Goal: Navigation & Orientation: Understand site structure

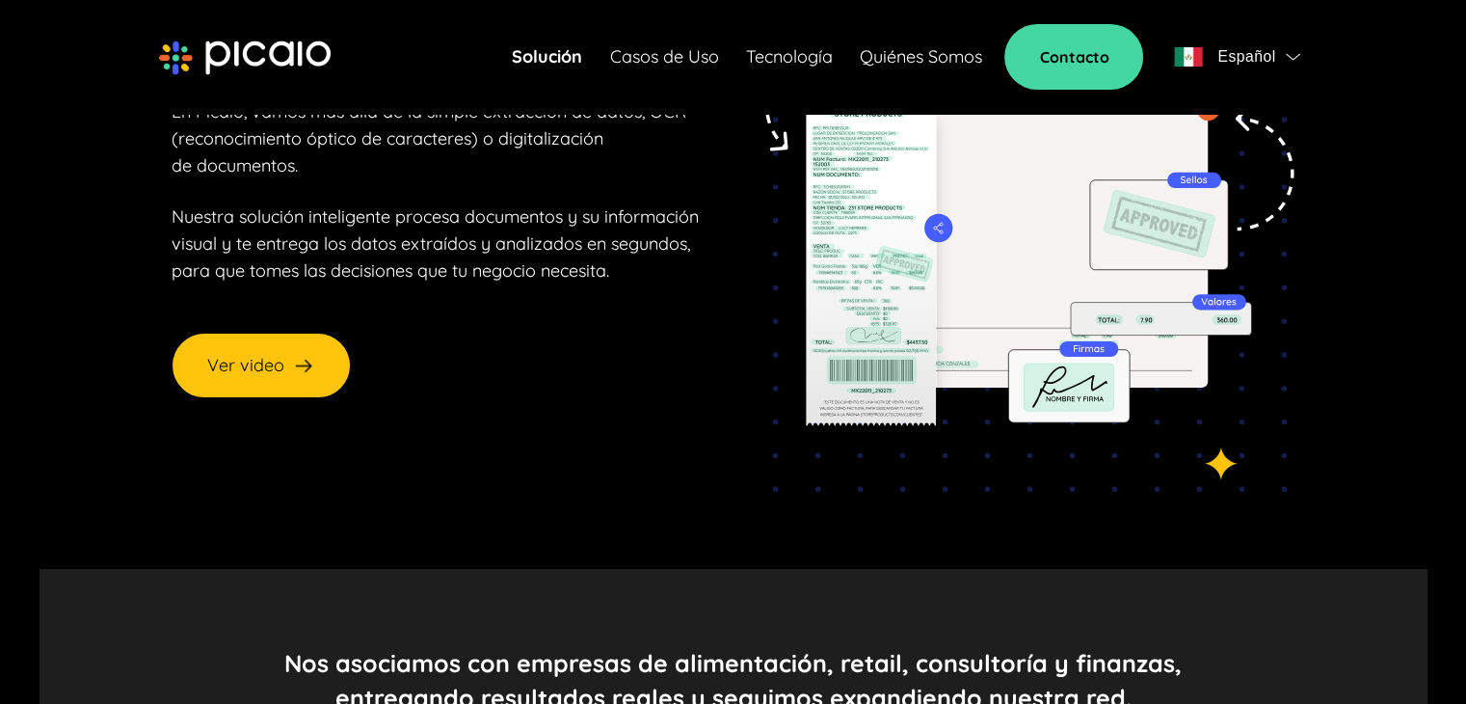
scroll to position [283, 0]
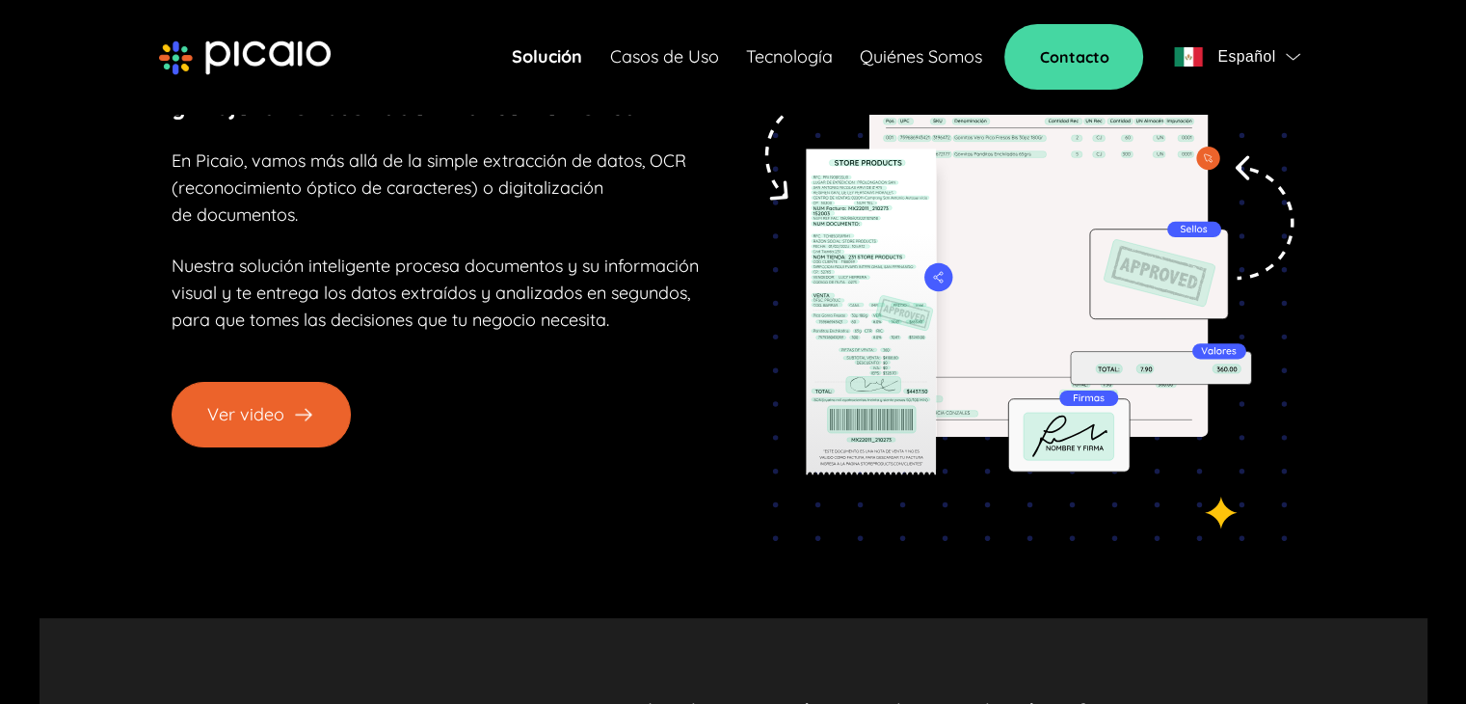
click at [294, 418] on img at bounding box center [303, 414] width 23 height 23
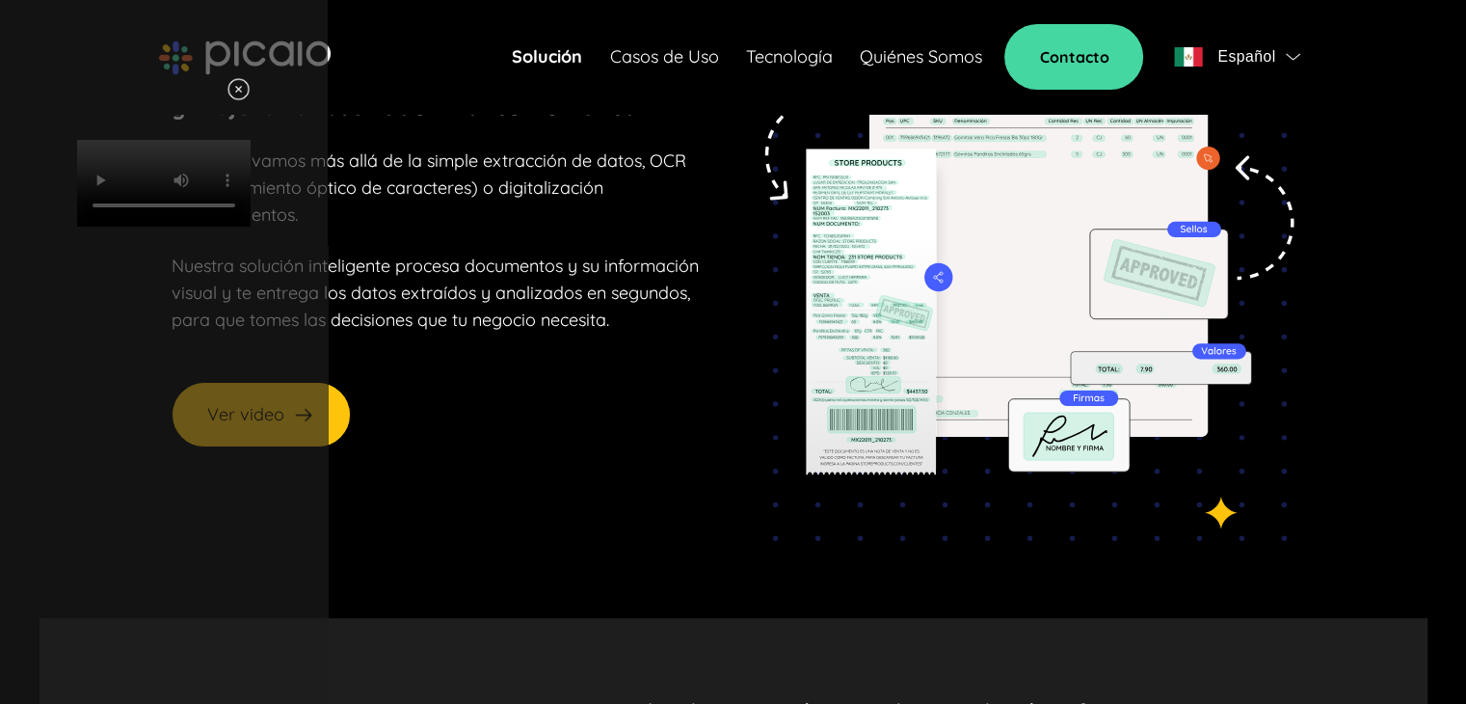
click at [251, 92] on img at bounding box center [239, 89] width 24 height 24
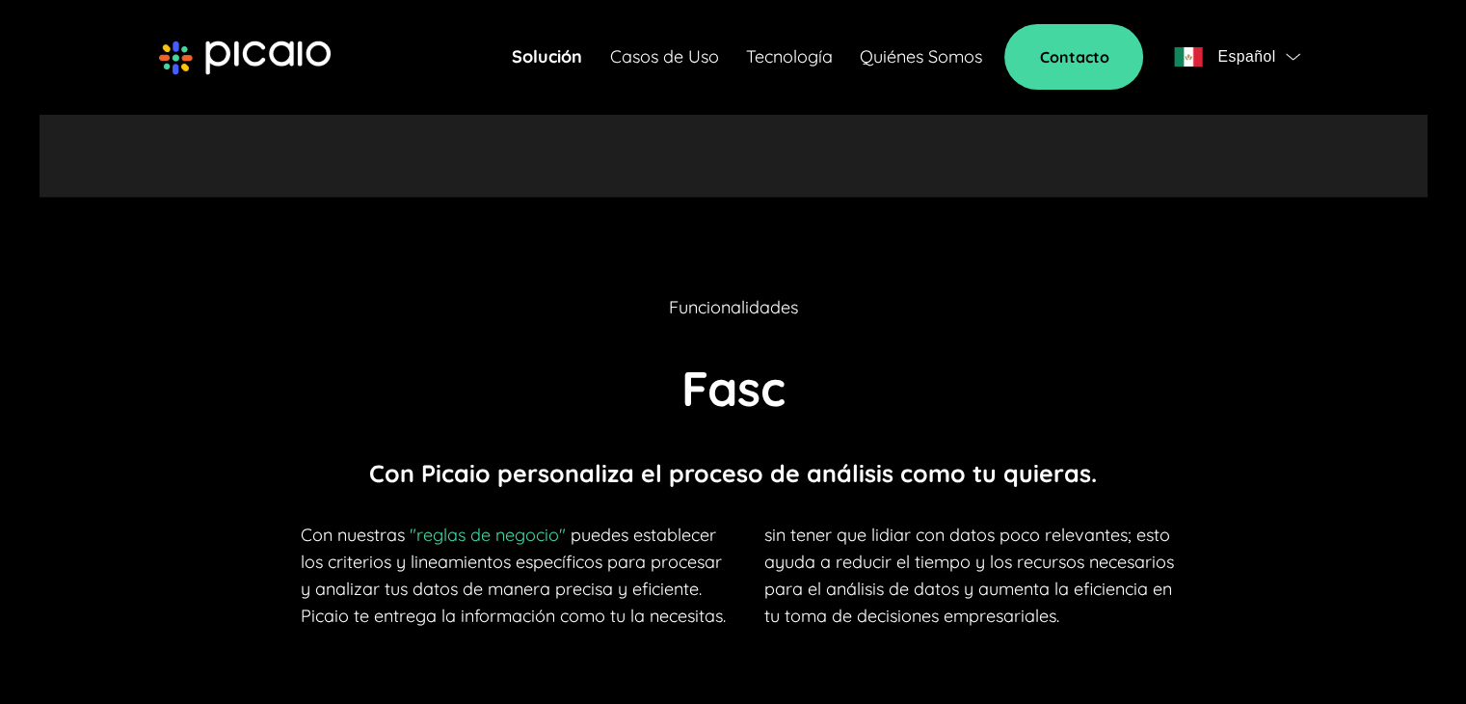
scroll to position [3663, 0]
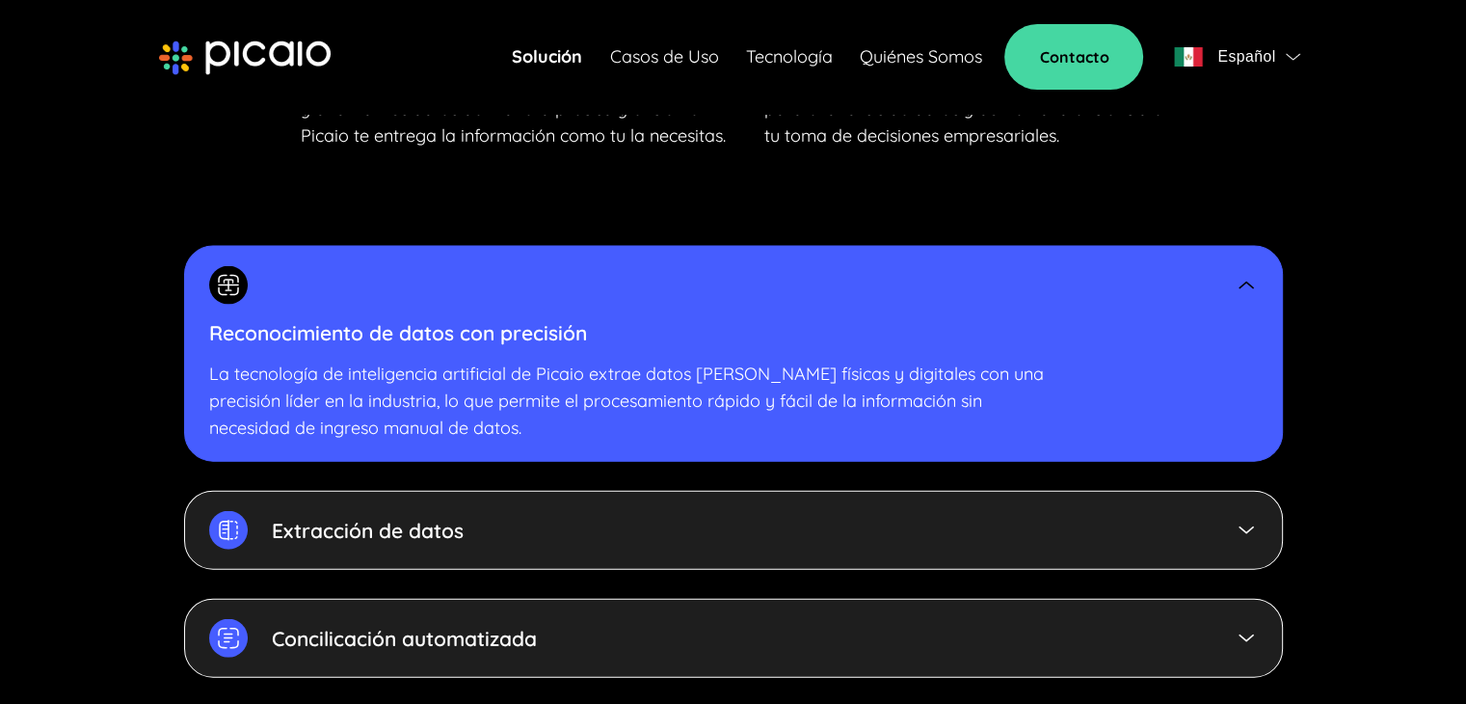
scroll to position [4148, 0]
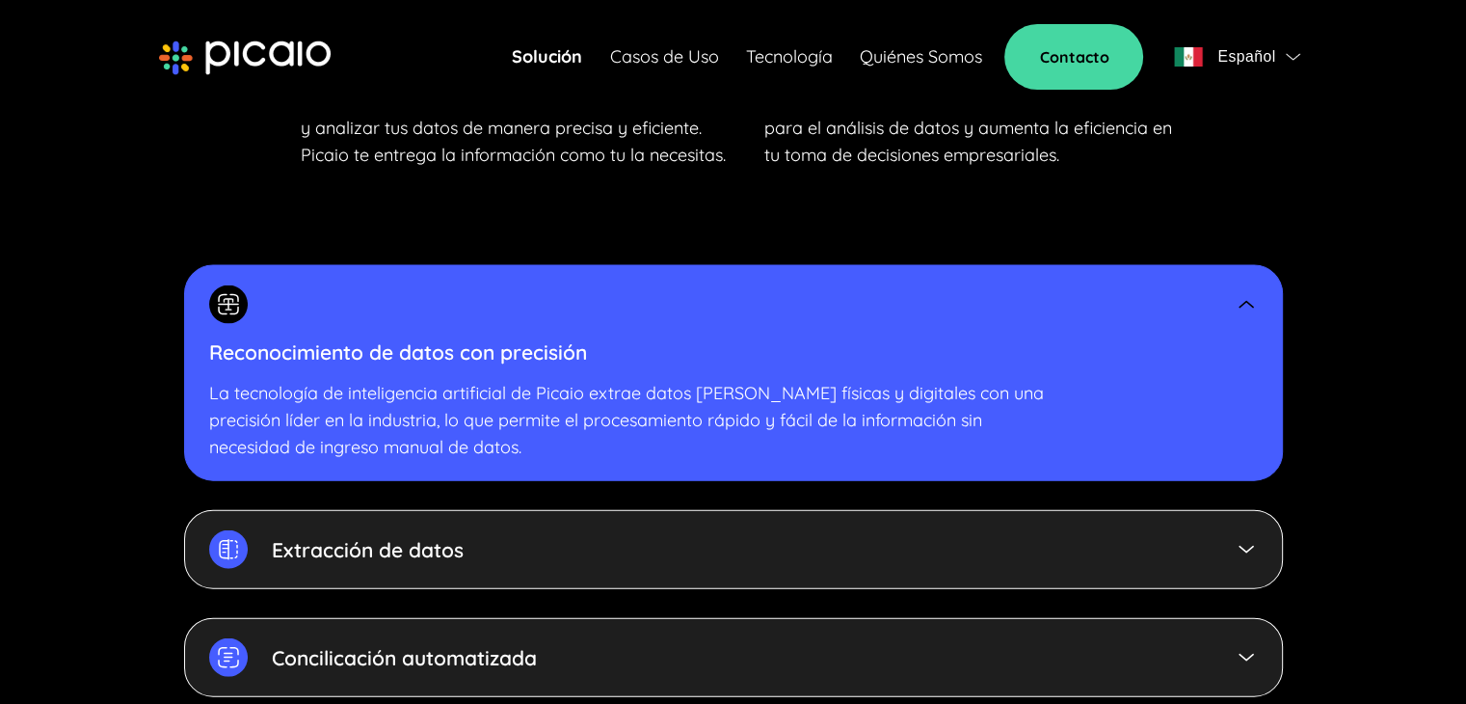
click at [562, 55] on link "Solución" at bounding box center [547, 56] width 70 height 27
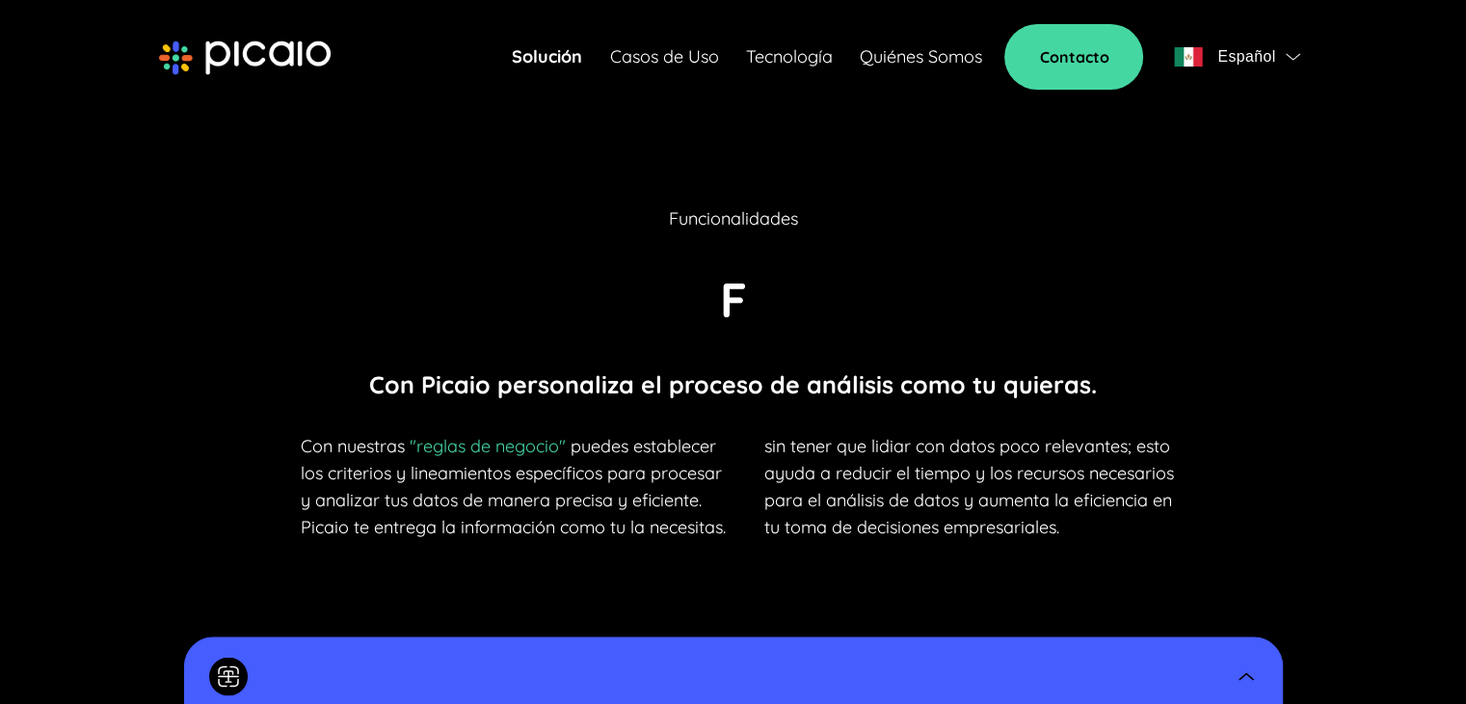
scroll to position [3763, 0]
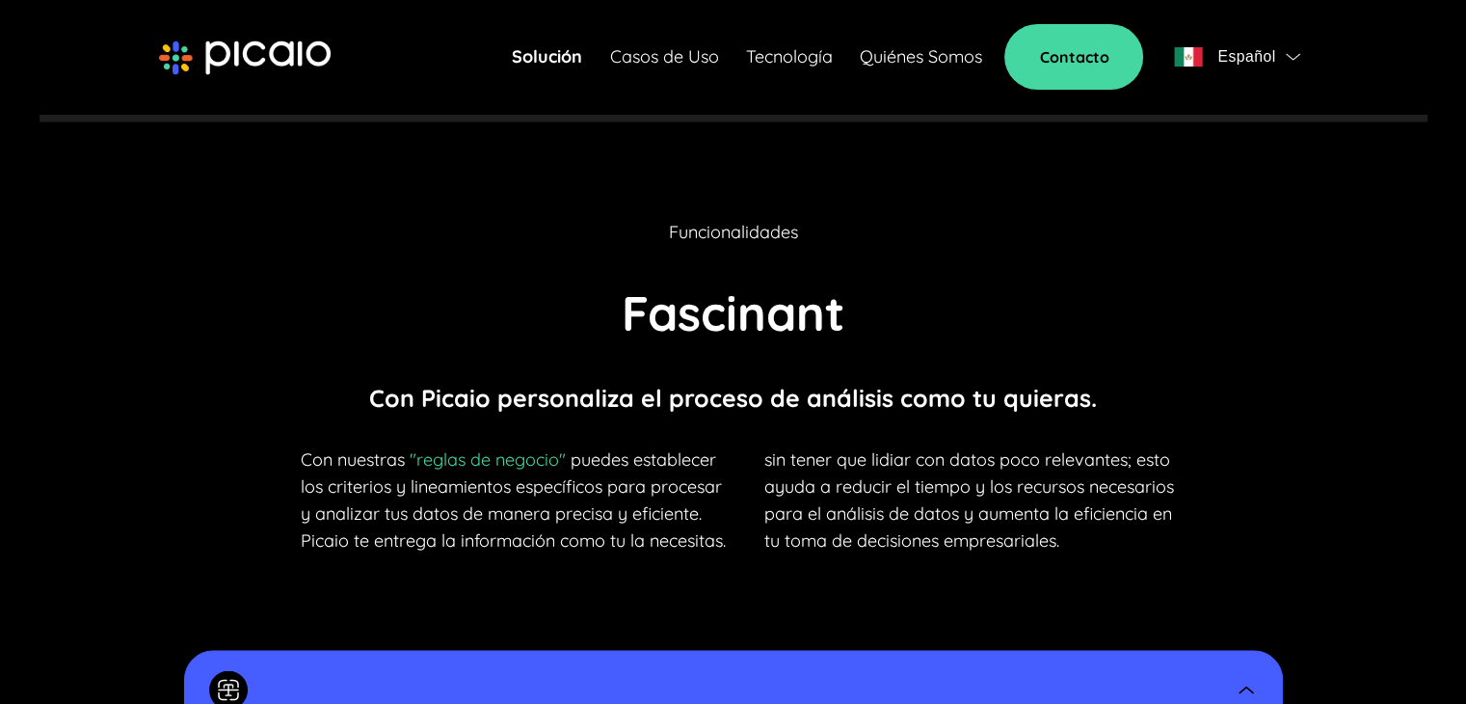
click at [661, 61] on link "Casos de Uso" at bounding box center [663, 56] width 109 height 27
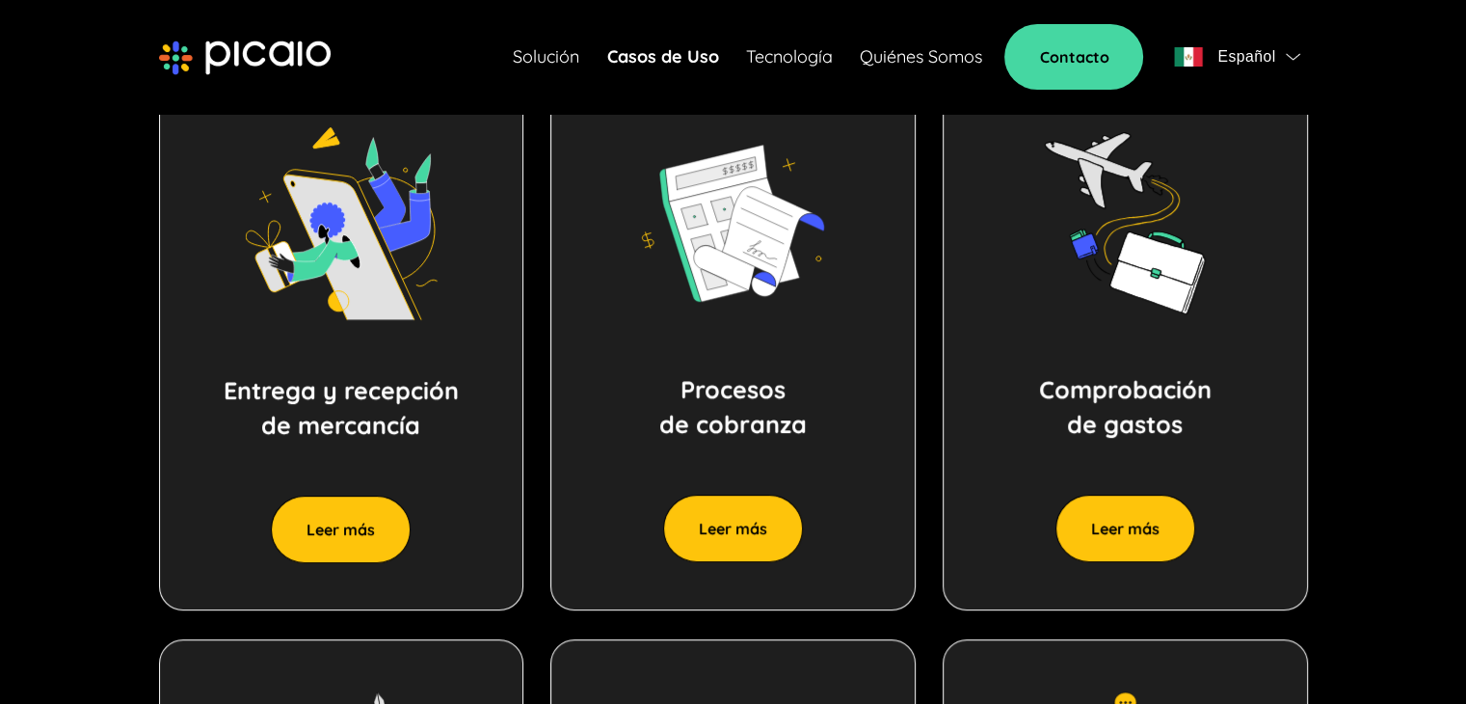
scroll to position [926, 0]
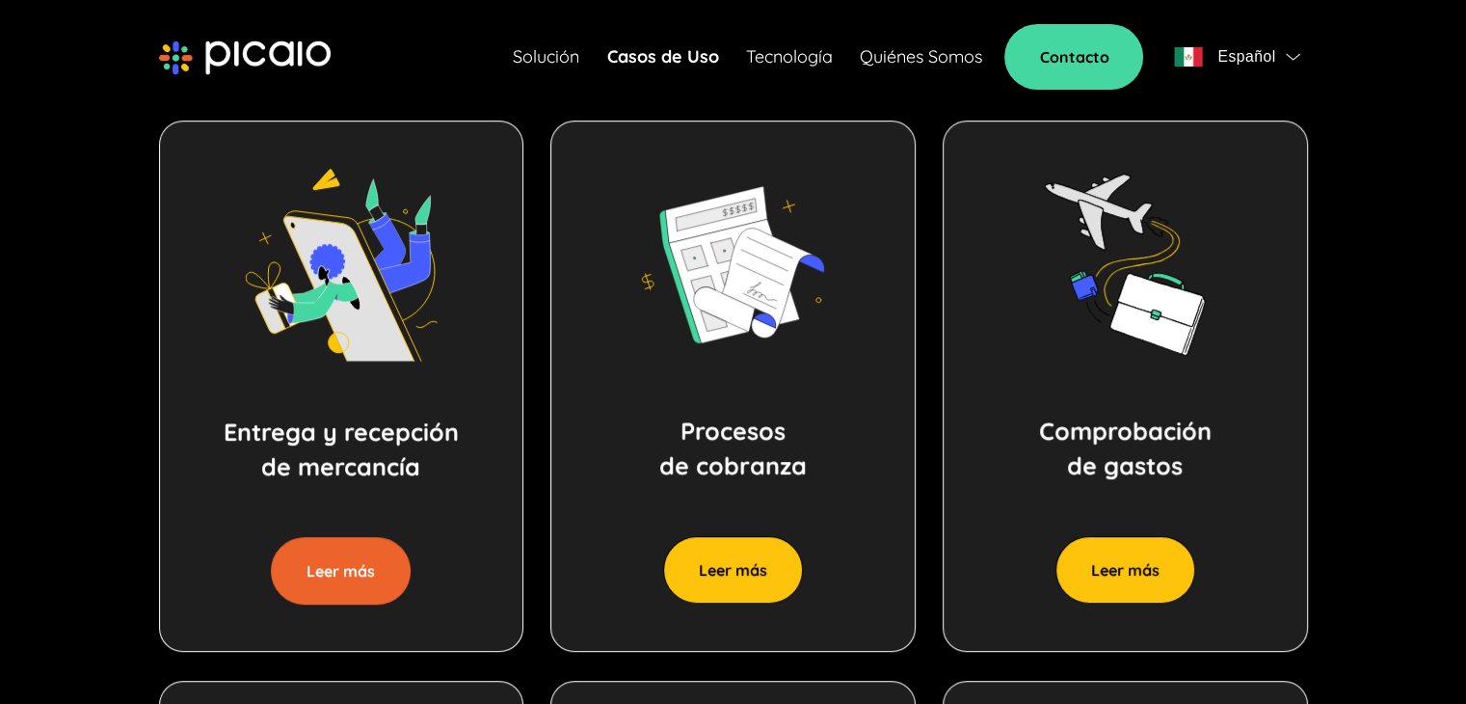
click at [333, 574] on button "Leer más" at bounding box center [341, 570] width 140 height 67
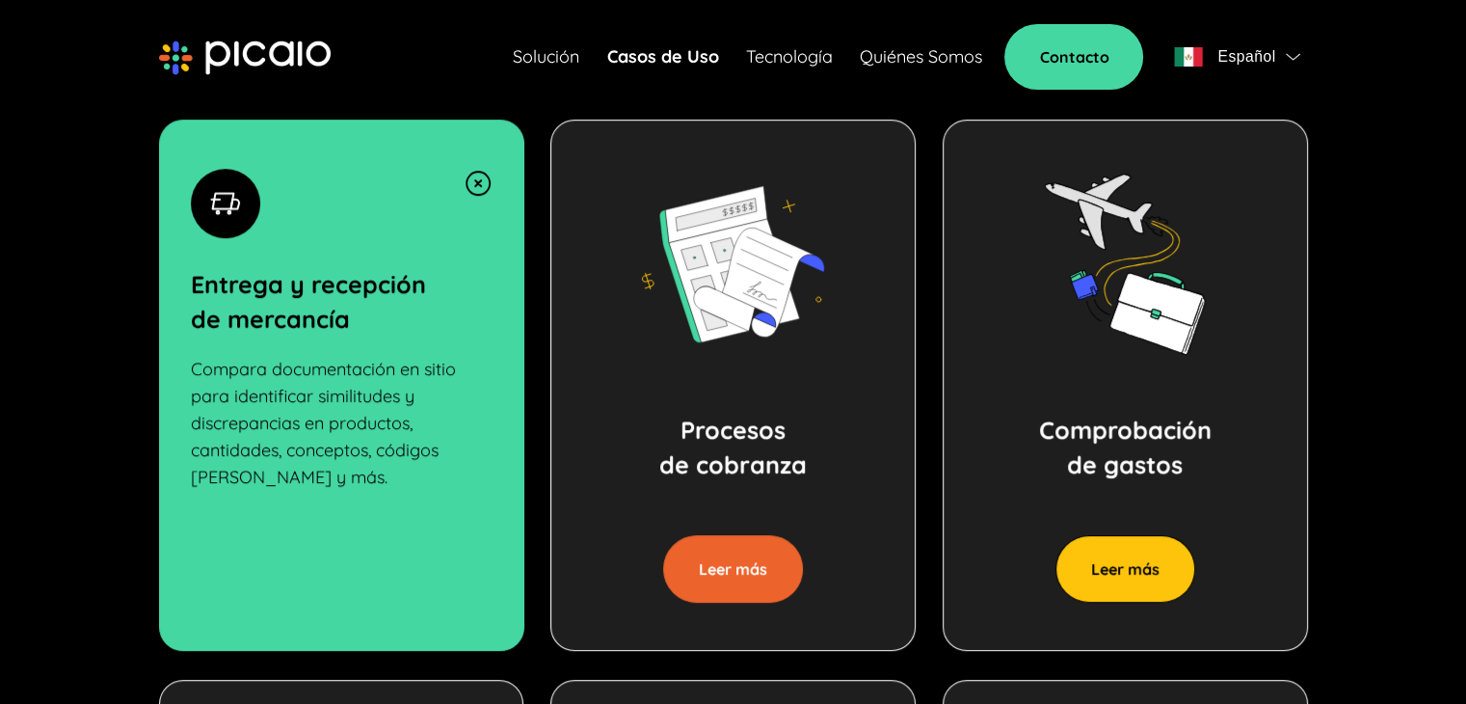
click at [739, 562] on button "Leer más" at bounding box center [733, 568] width 140 height 67
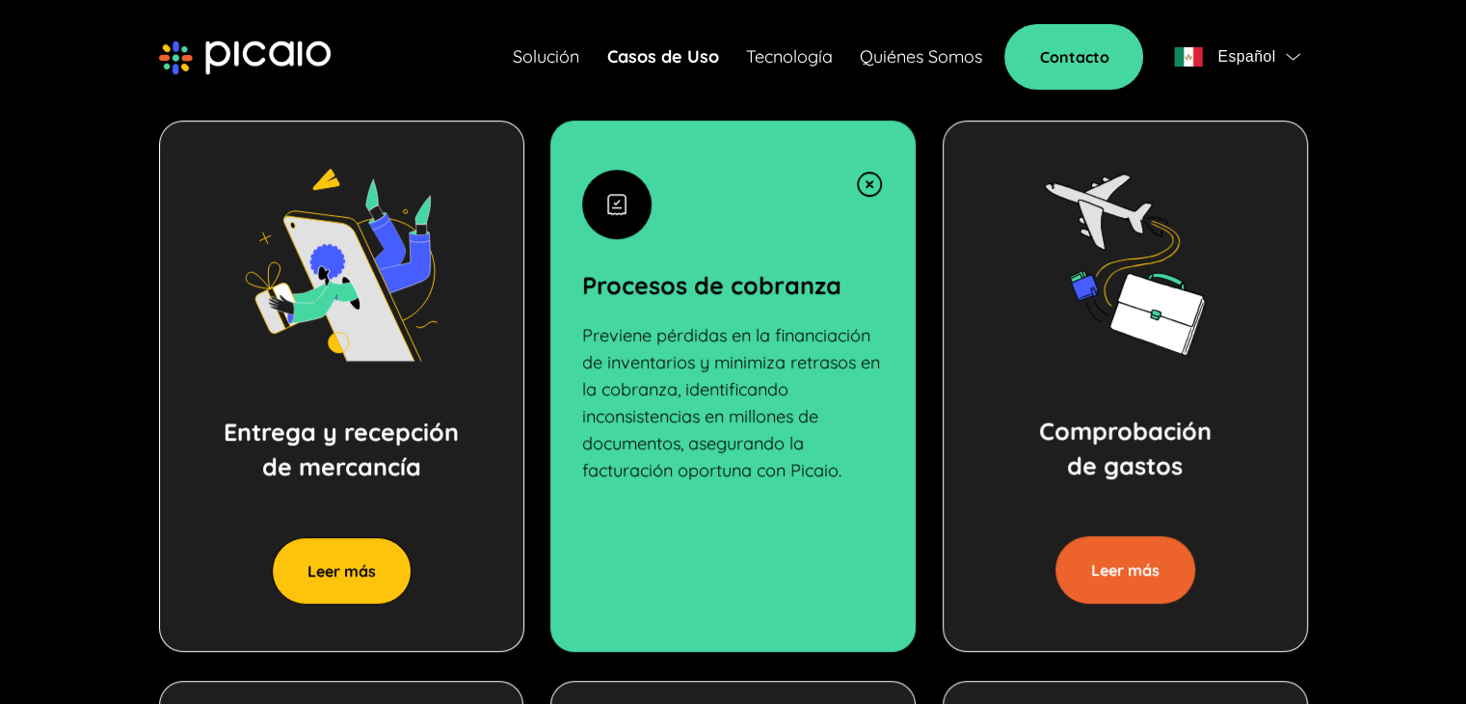
click at [1129, 570] on button "Leer más" at bounding box center [1125, 569] width 140 height 67
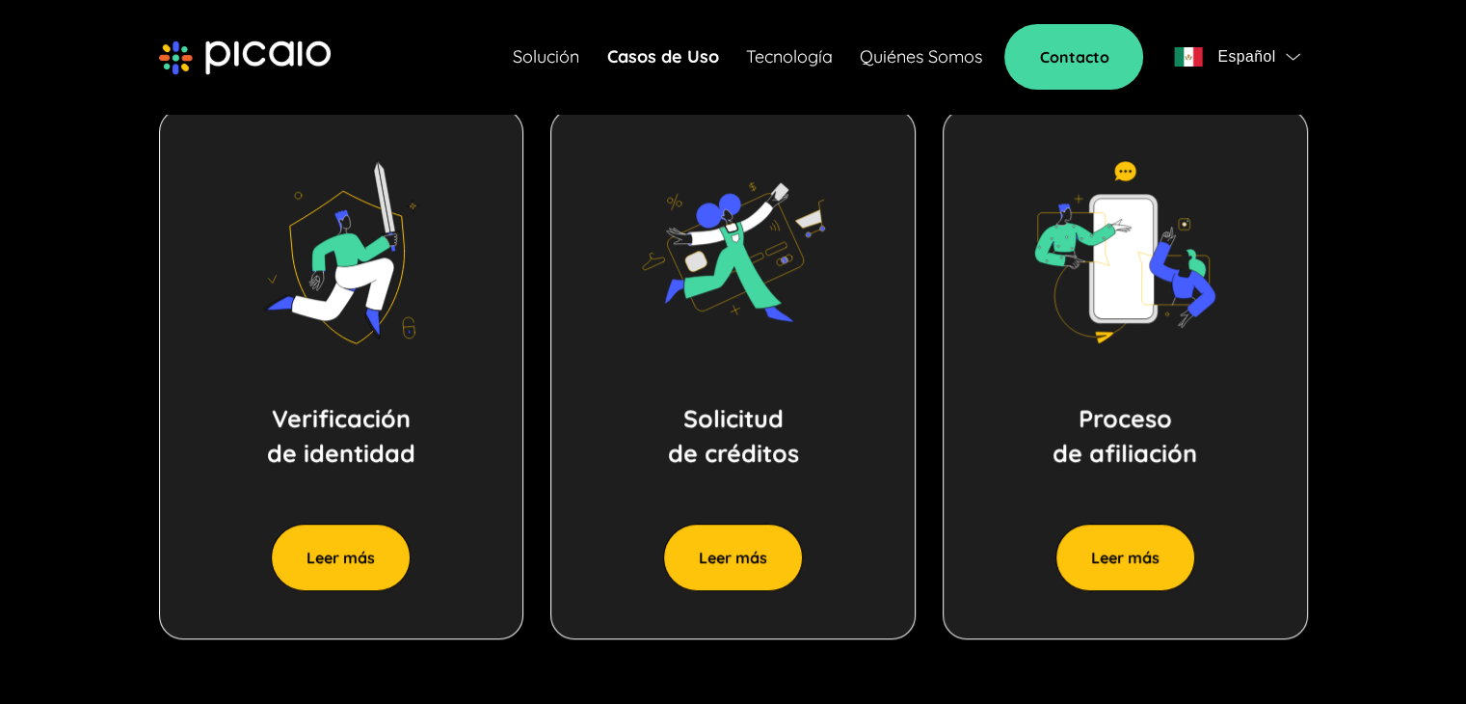
scroll to position [1505, 0]
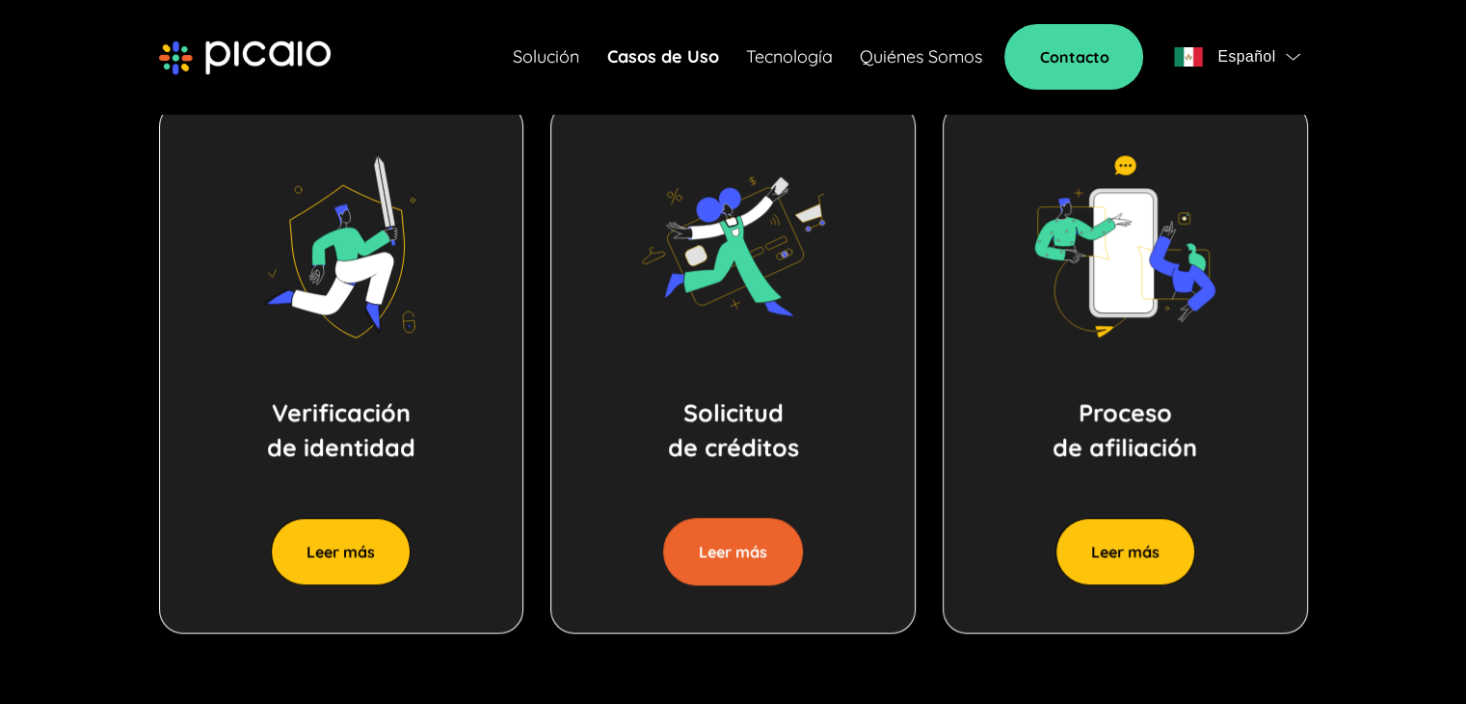
click at [729, 545] on button "Leer más" at bounding box center [733, 551] width 140 height 67
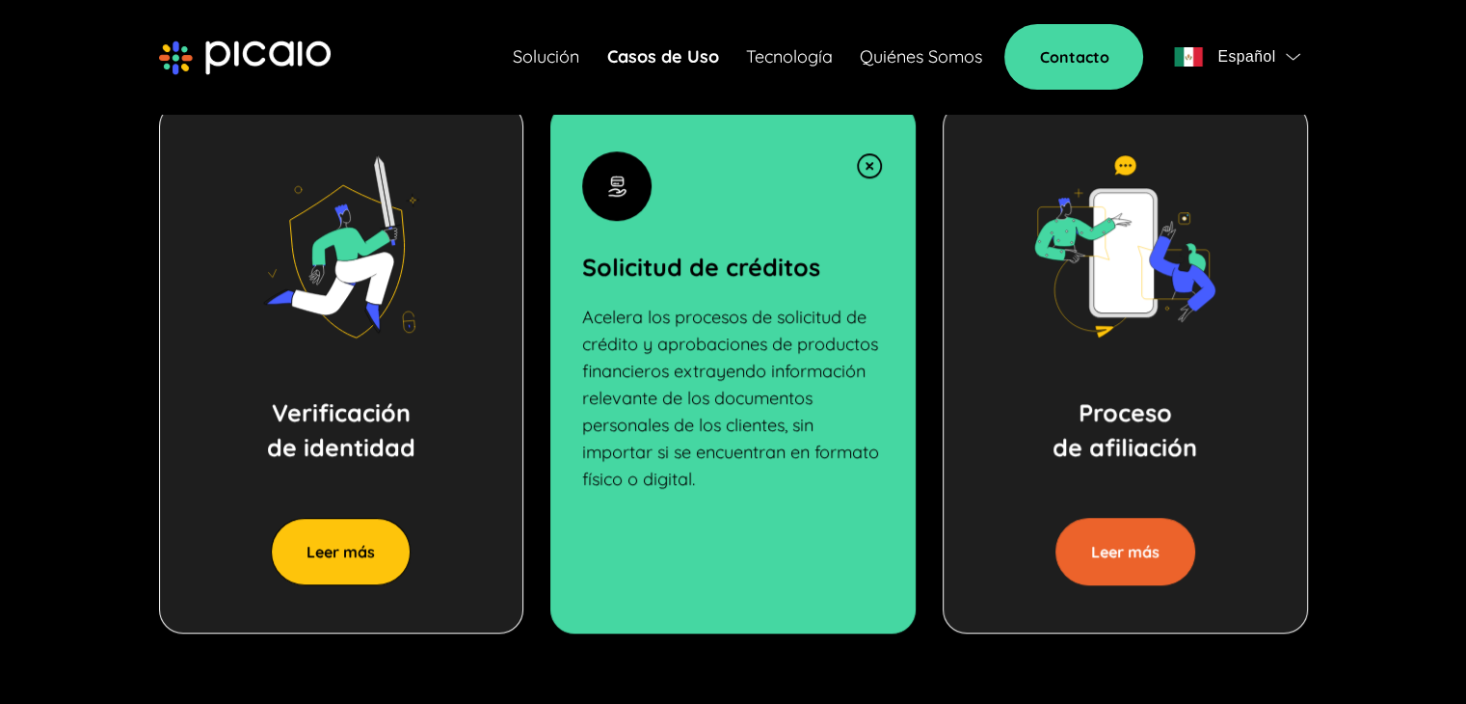
click at [1133, 556] on button "Leer más" at bounding box center [1125, 551] width 140 height 67
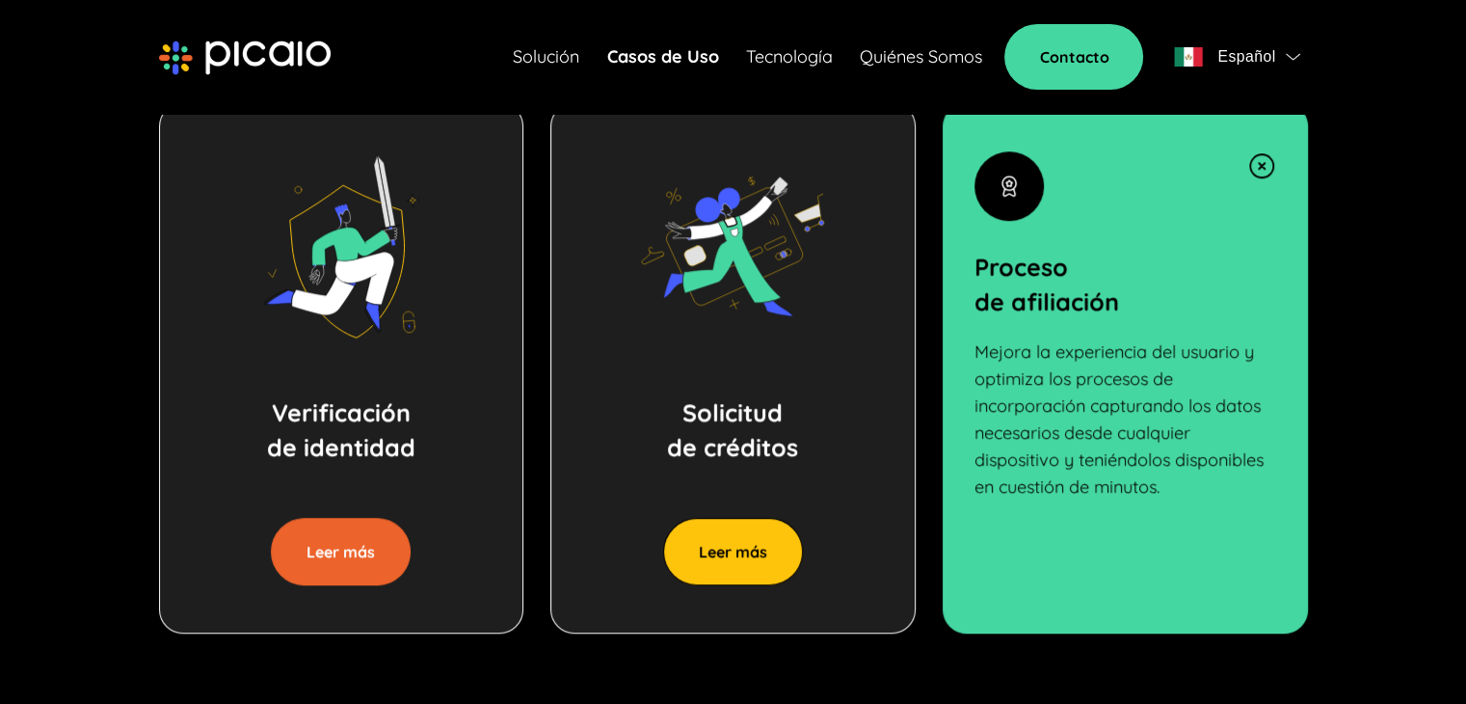
click at [362, 560] on button "Leer más" at bounding box center [341, 551] width 140 height 67
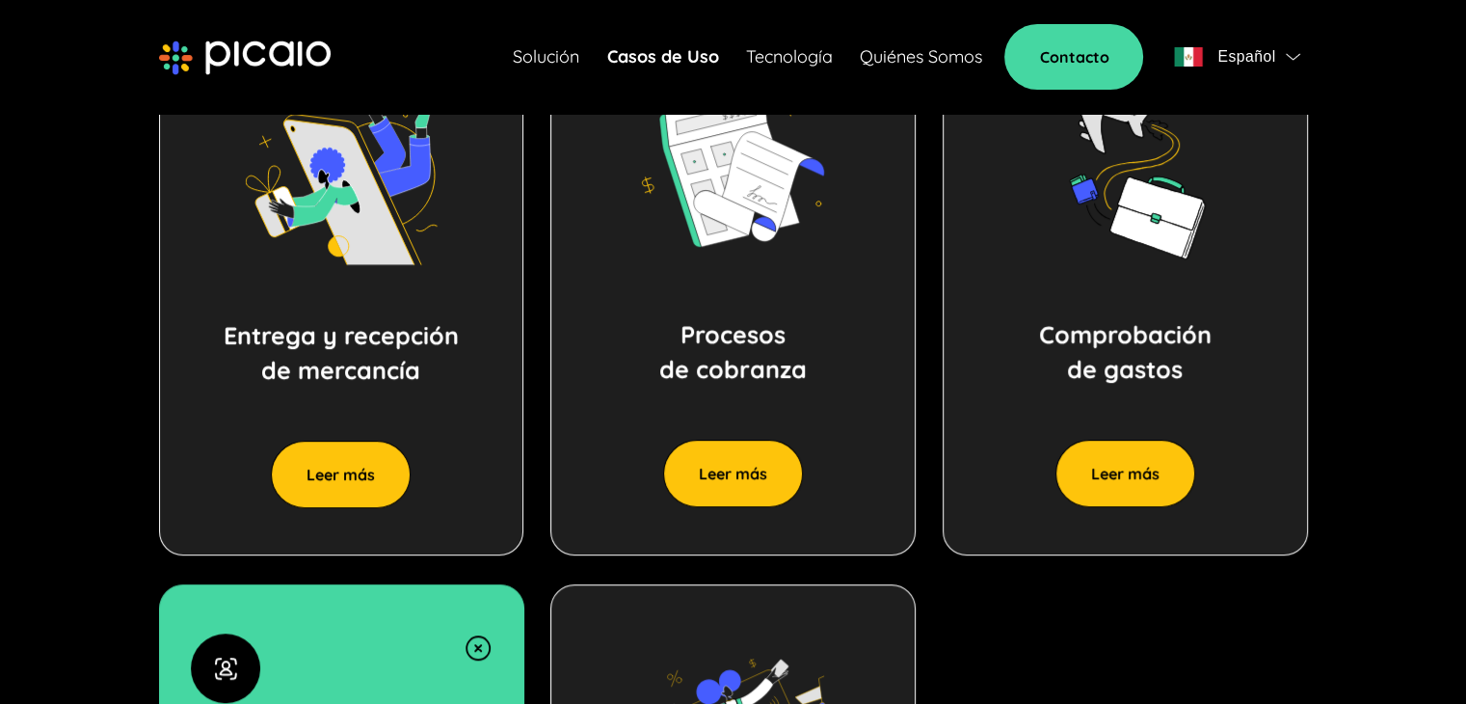
scroll to position [1022, 0]
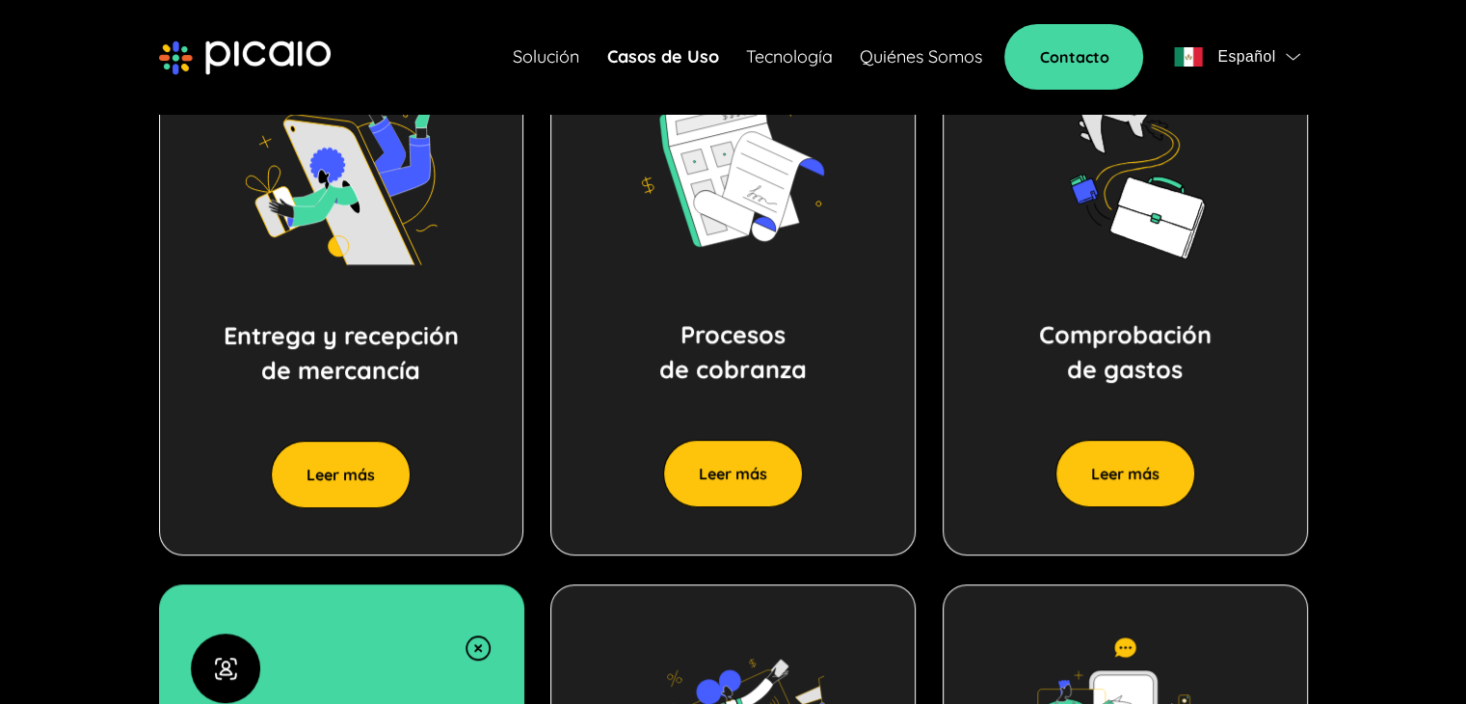
click at [761, 55] on link "Tecnología" at bounding box center [788, 56] width 87 height 27
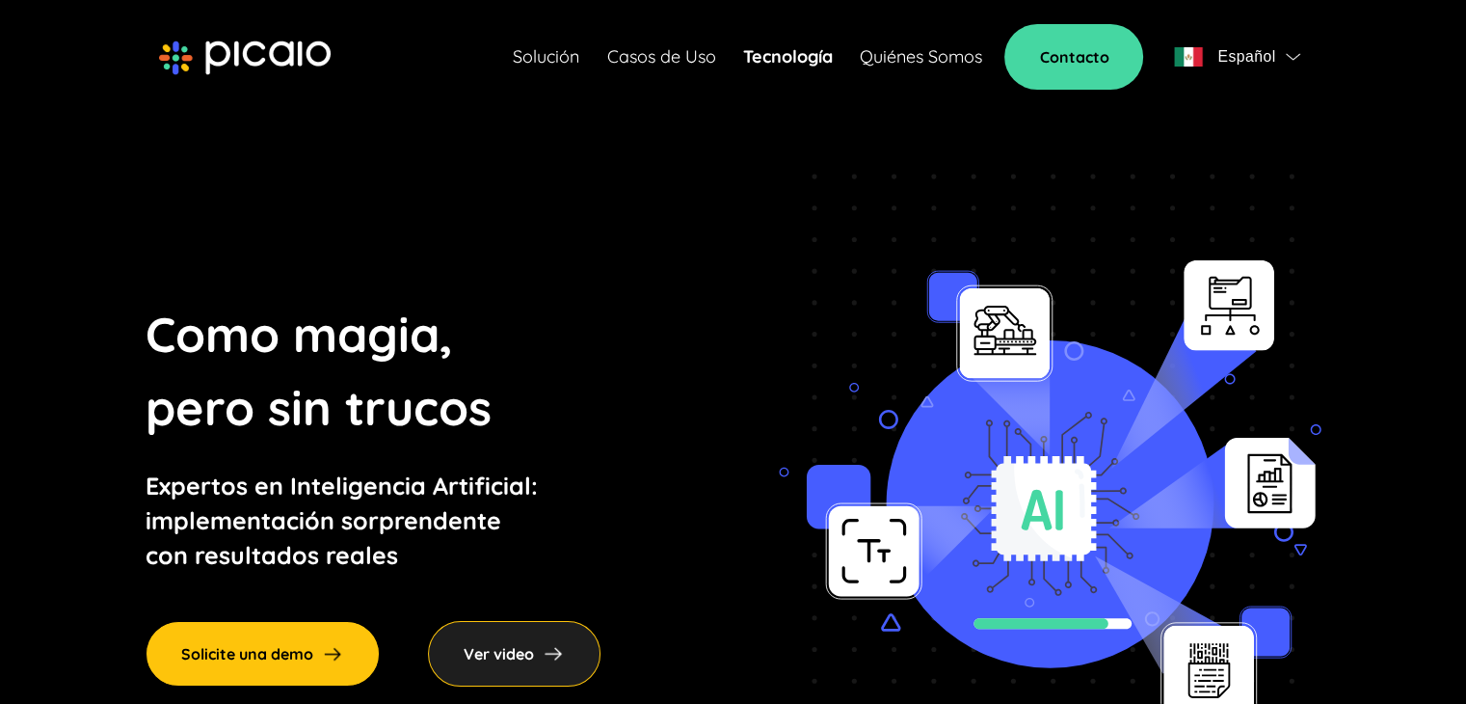
click at [798, 55] on link "Tecnología" at bounding box center [787, 56] width 90 height 27
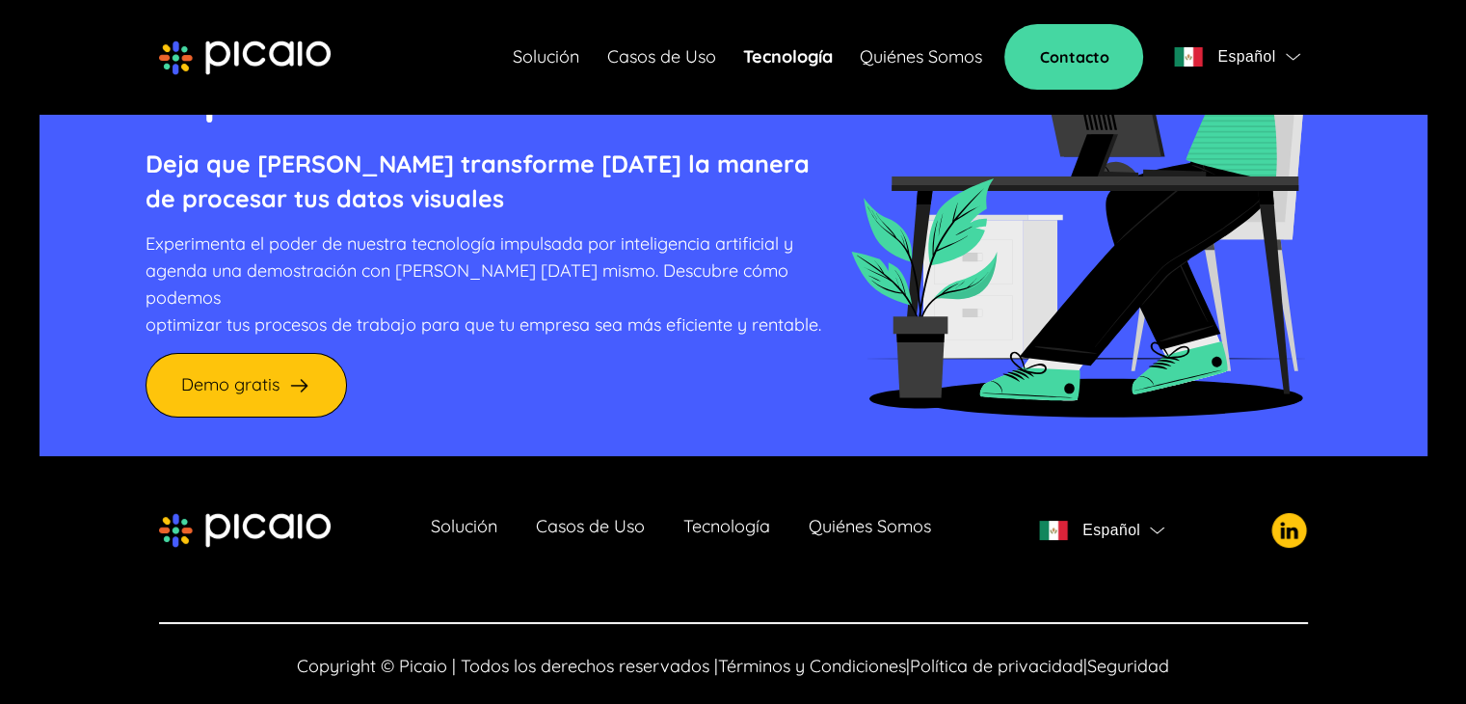
scroll to position [7662, 0]
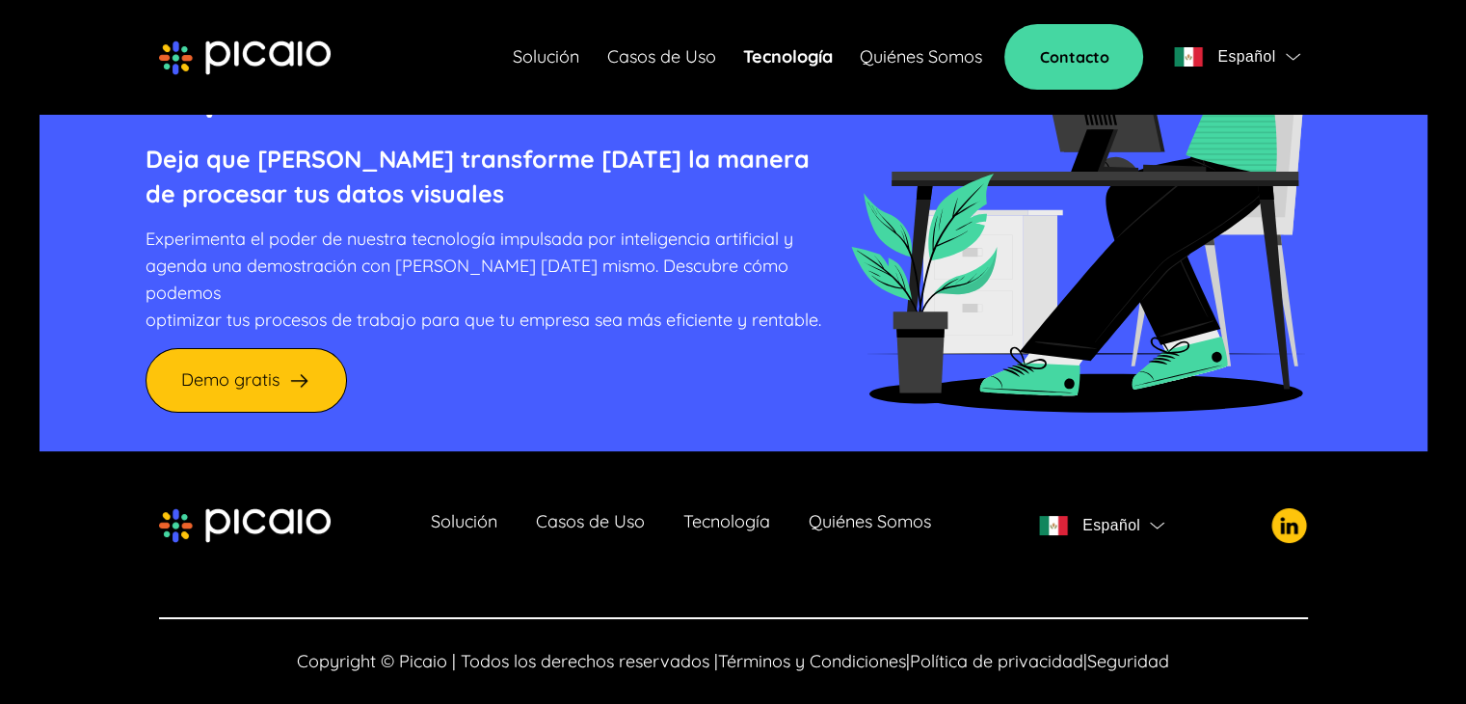
click at [818, 512] on link "Quiénes Somos" at bounding box center [870, 525] width 122 height 27
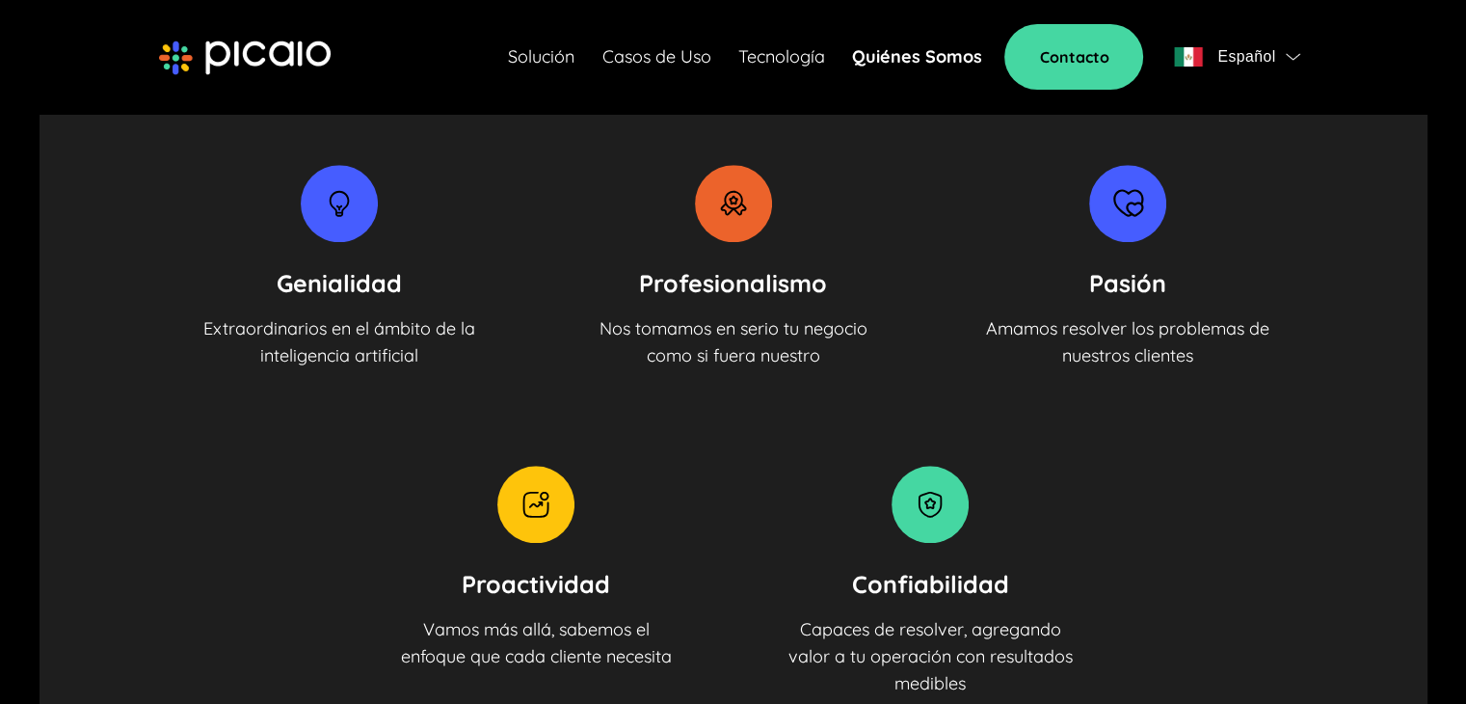
scroll to position [2024, 0]
